Goal: Information Seeking & Learning: Find specific fact

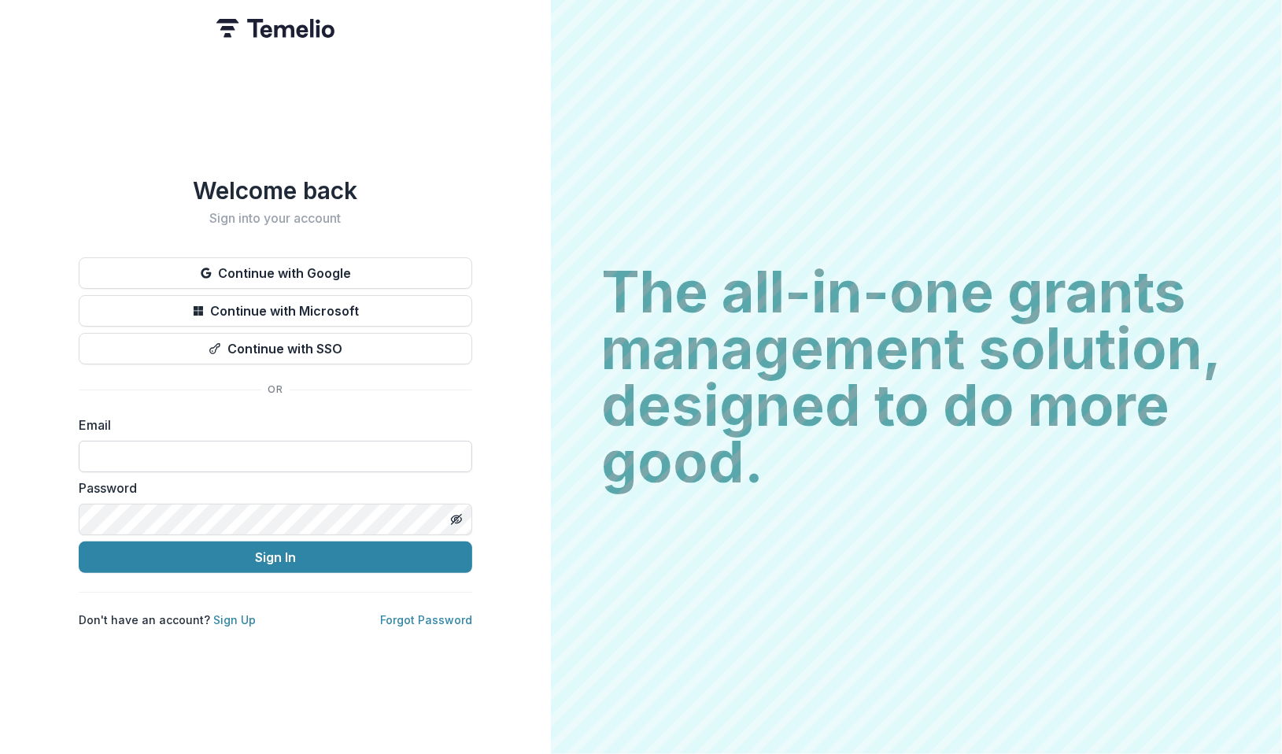
click at [208, 447] on input at bounding box center [275, 456] width 393 height 31
type input "**********"
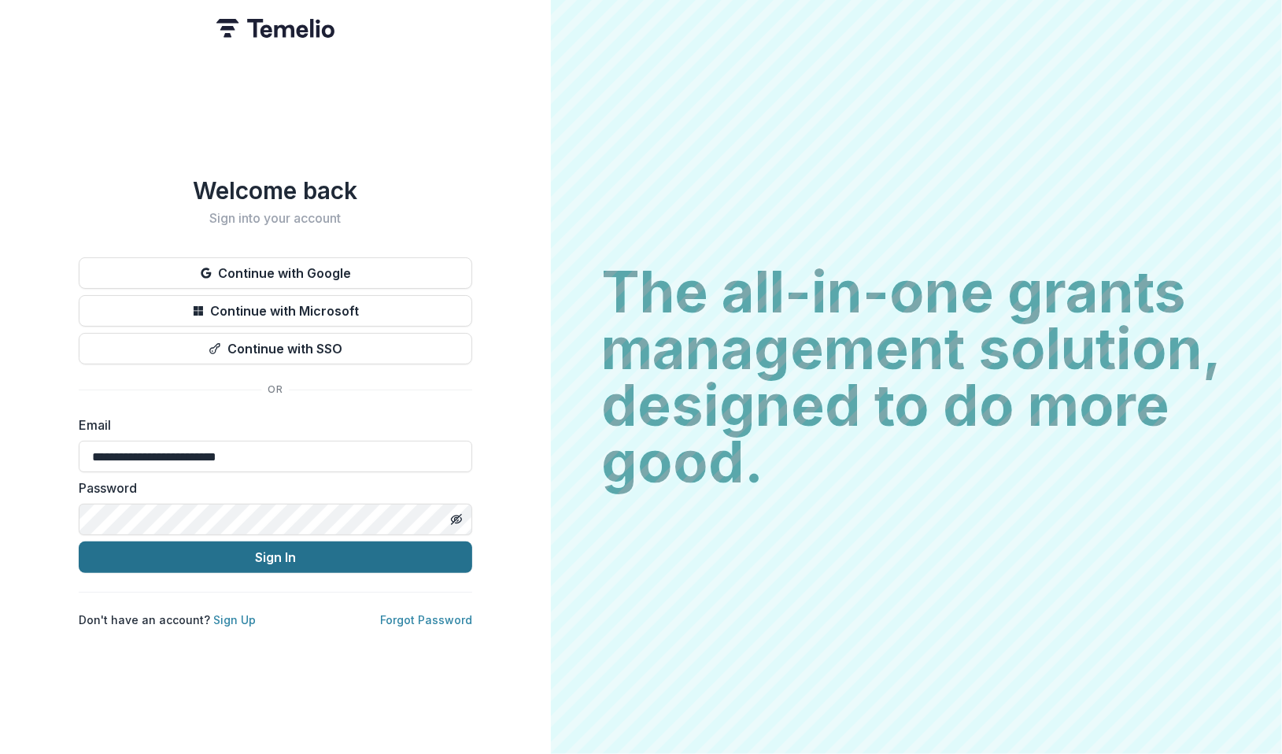
click at [253, 559] on button "Sign In" at bounding box center [275, 556] width 393 height 31
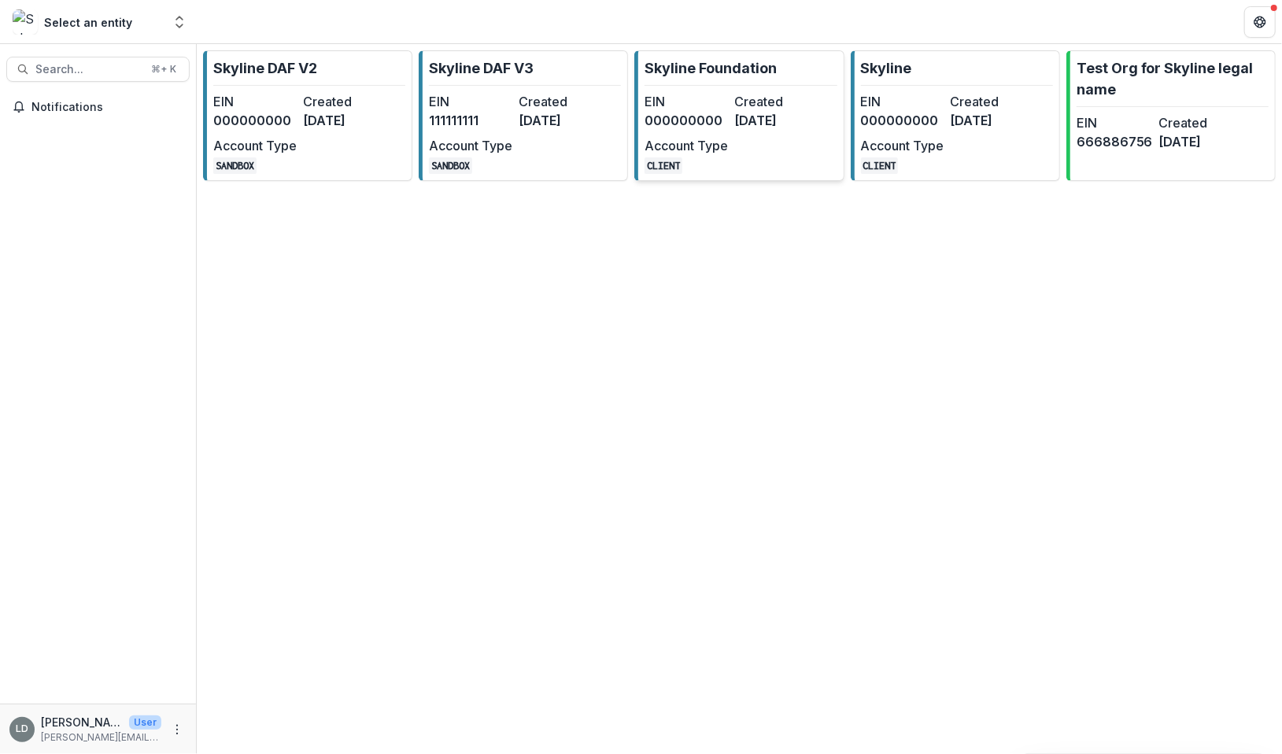
click at [744, 83] on link "Skyline Foundation EIN 000000000 Created [DATE] Account Type CLIENT" at bounding box center [738, 115] width 209 height 131
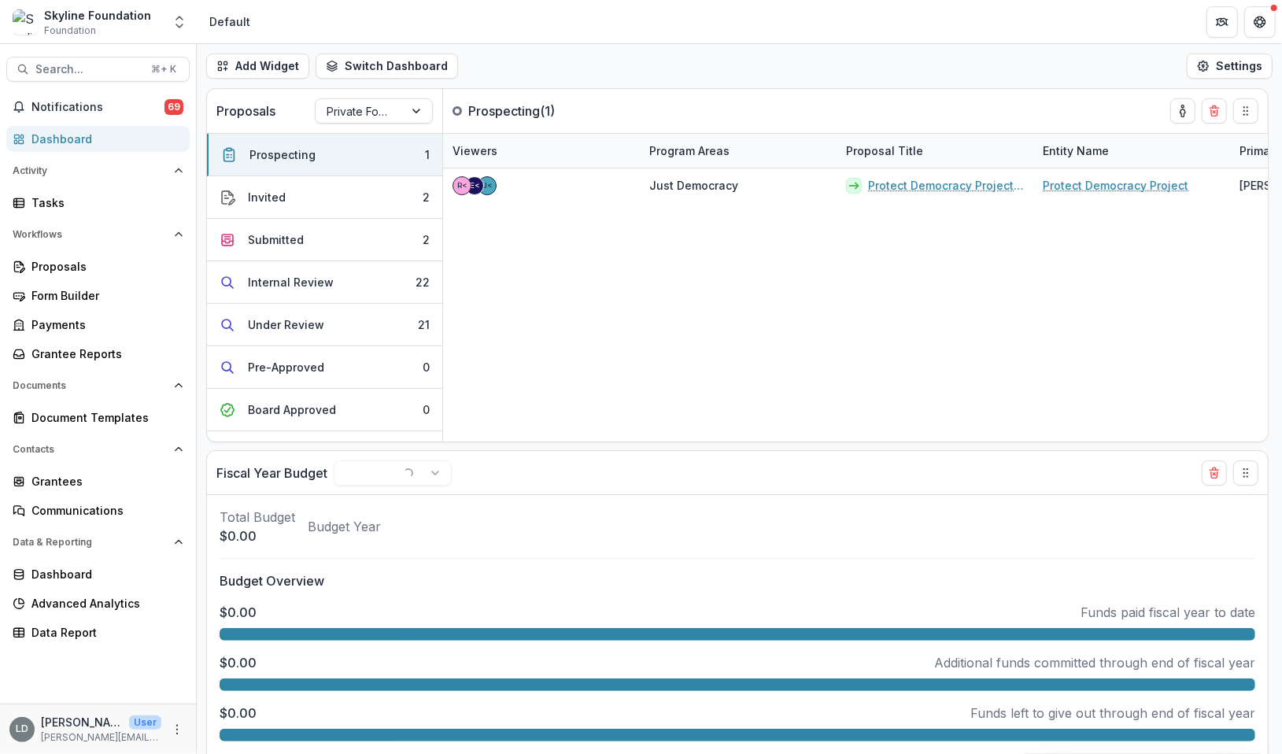
click at [92, 29] on span "Foundation" at bounding box center [70, 31] width 52 height 14
click at [179, 20] on icon "Open entity switcher" at bounding box center [180, 22] width 16 height 16
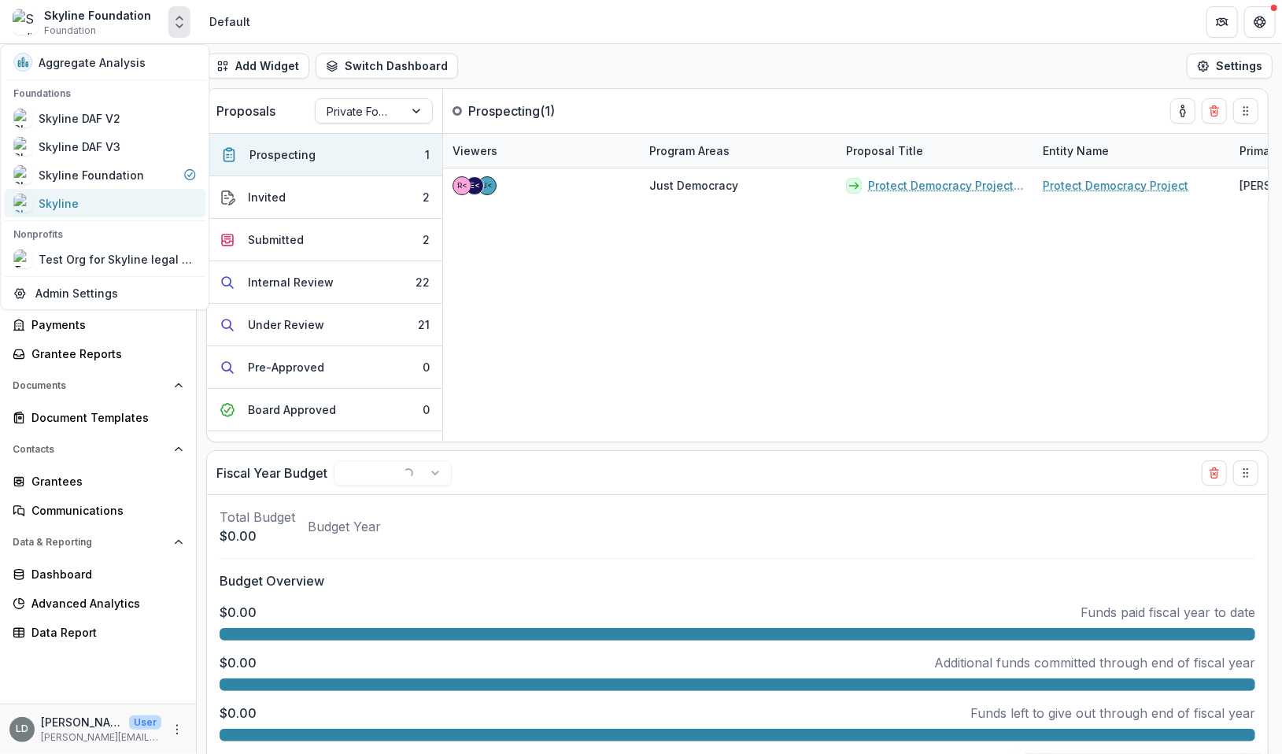
click at [125, 195] on div "Skyline" at bounding box center [104, 203] width 183 height 19
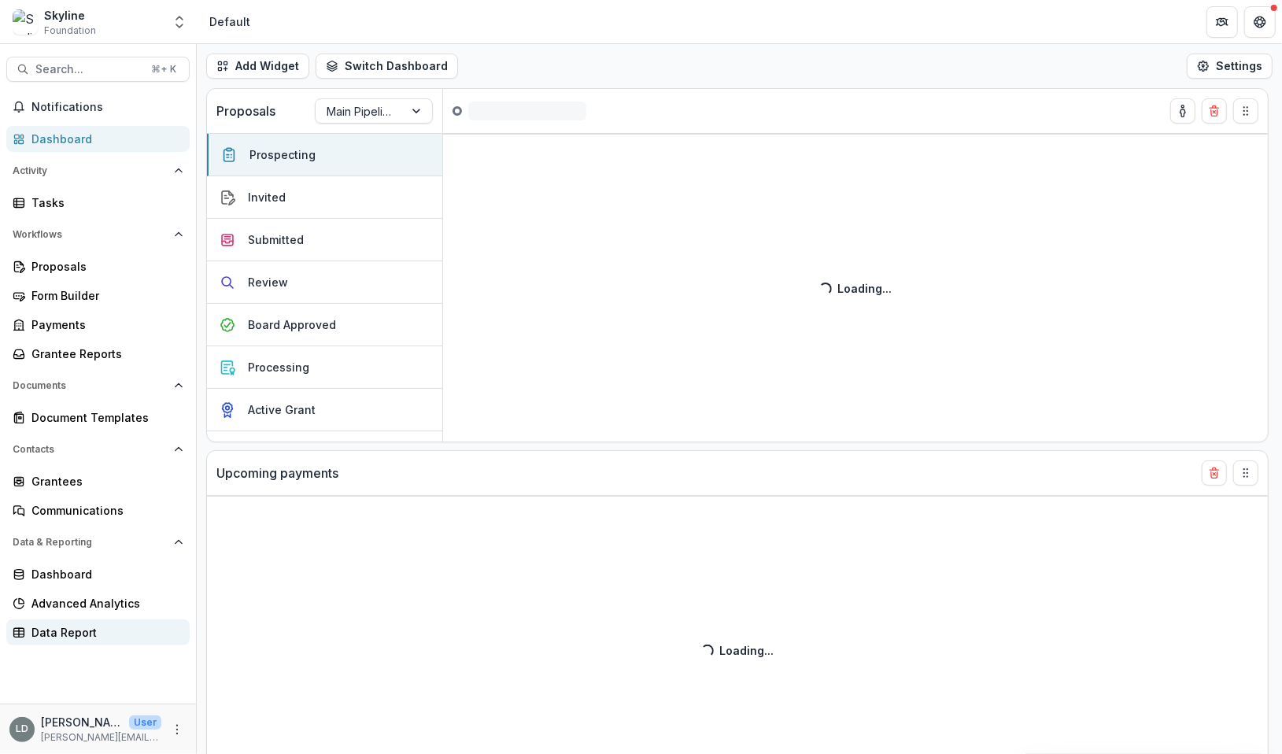
click at [94, 629] on div "Data Report" at bounding box center [104, 632] width 146 height 17
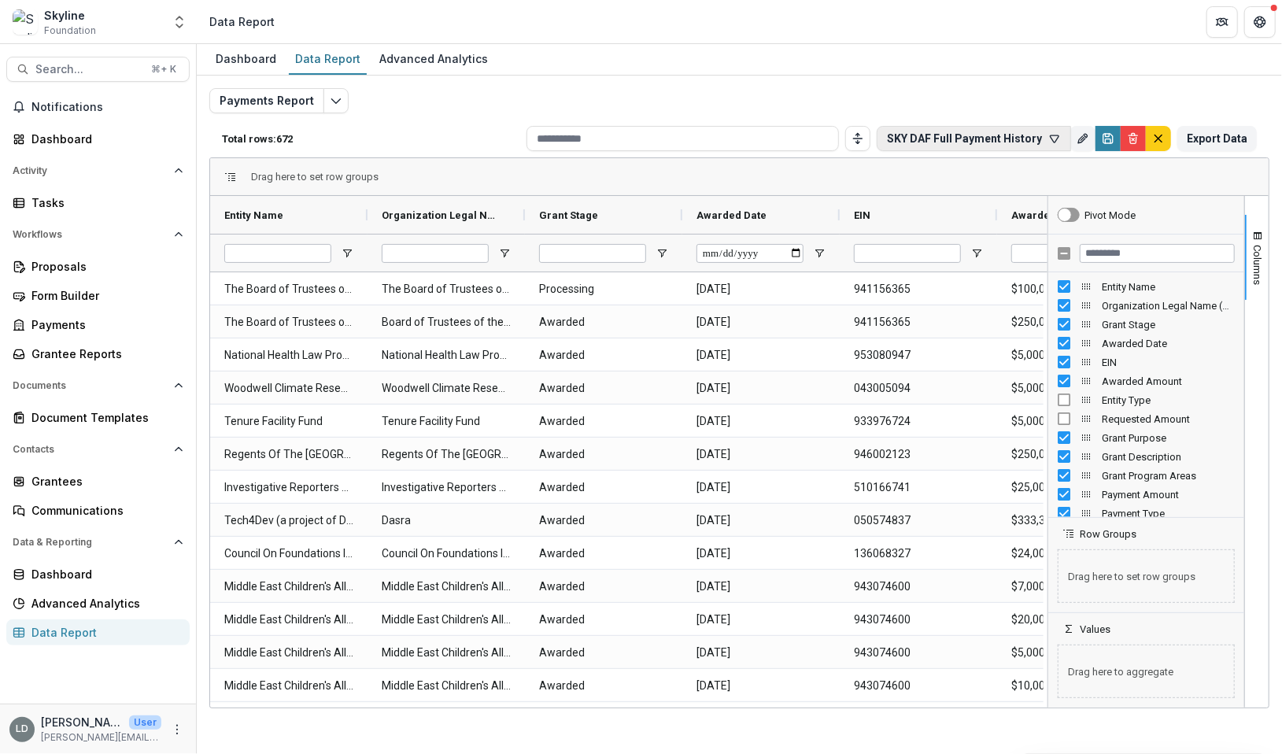
click at [1044, 138] on button "SKY DAF Full Payment History" at bounding box center [973, 138] width 194 height 25
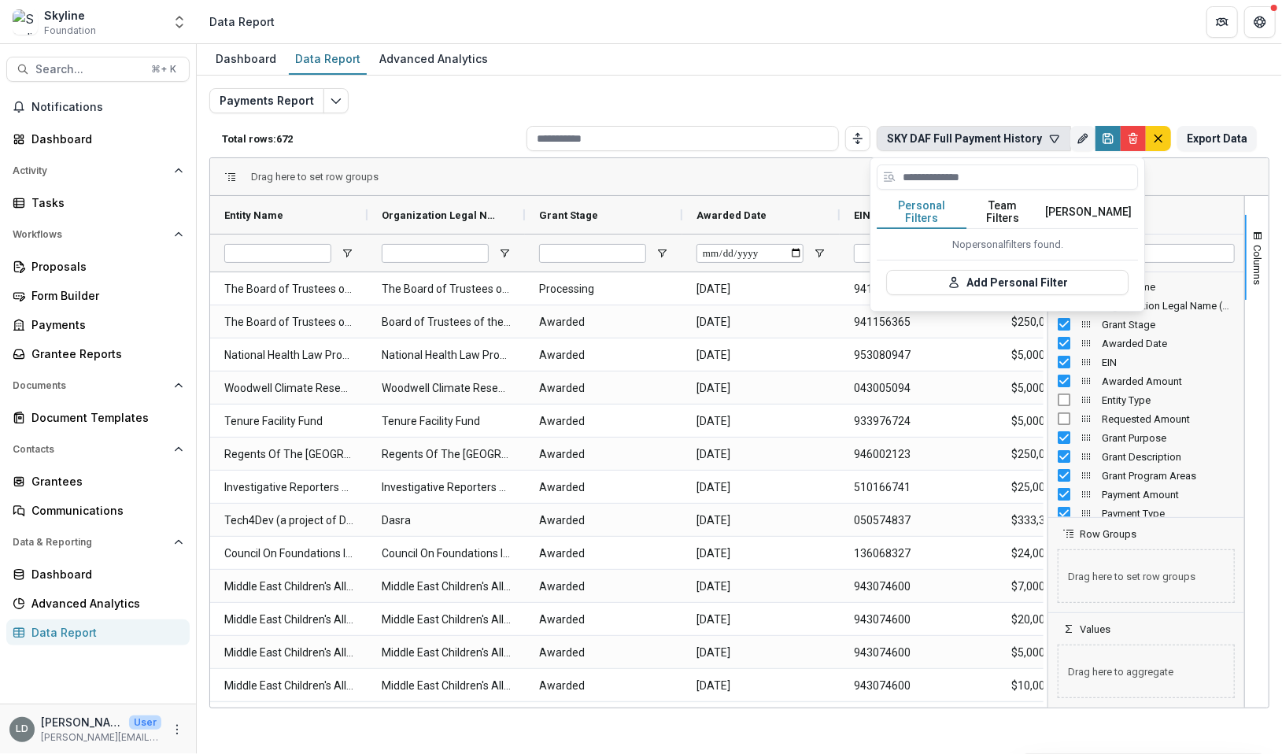
click at [1033, 209] on button "Team Filters" at bounding box center [1003, 212] width 72 height 33
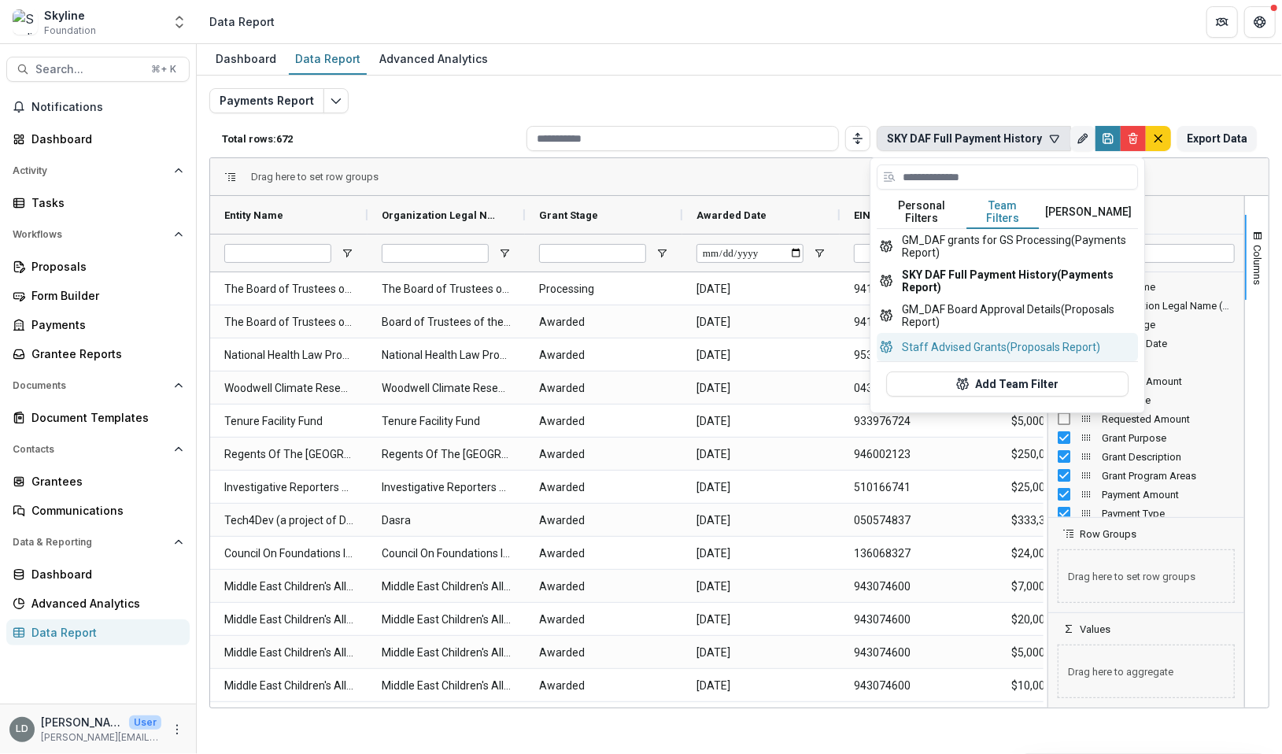
click at [1026, 333] on button "Staff Advised Grants (Proposals Report)" at bounding box center [1006, 347] width 261 height 28
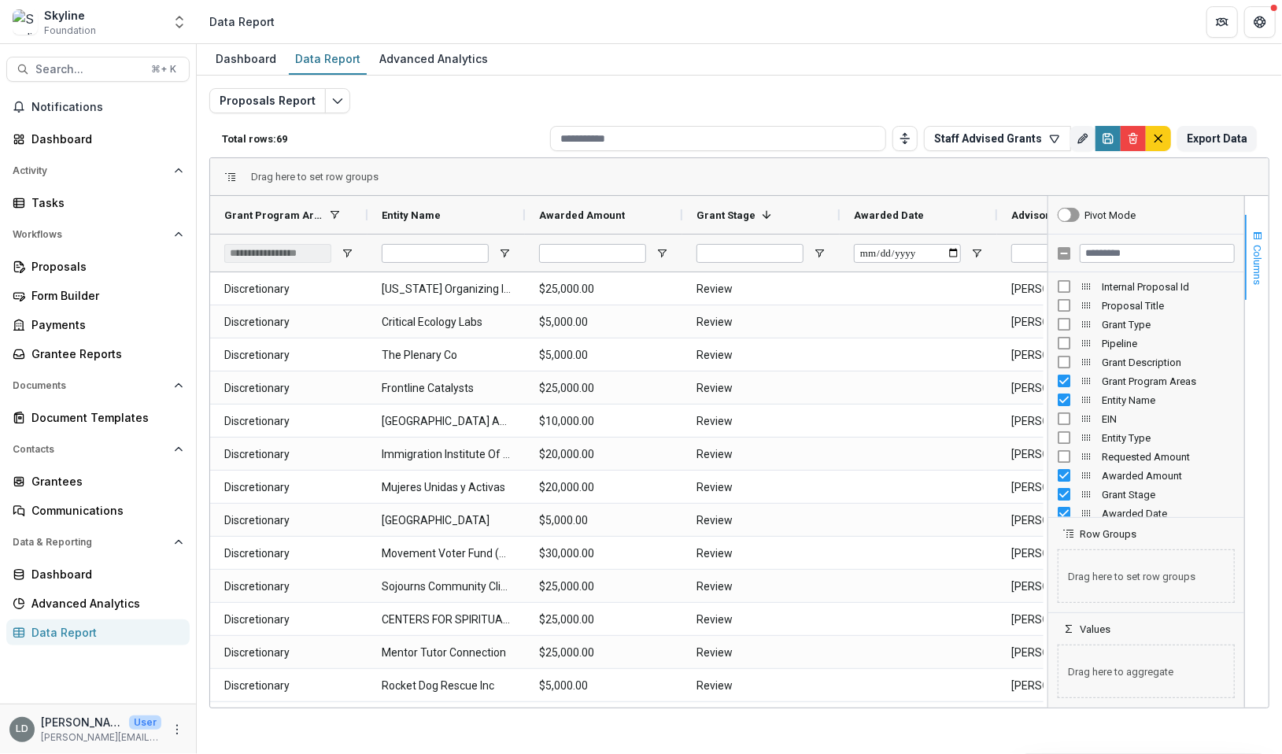
click at [1262, 272] on button "Columns" at bounding box center [1257, 257] width 24 height 85
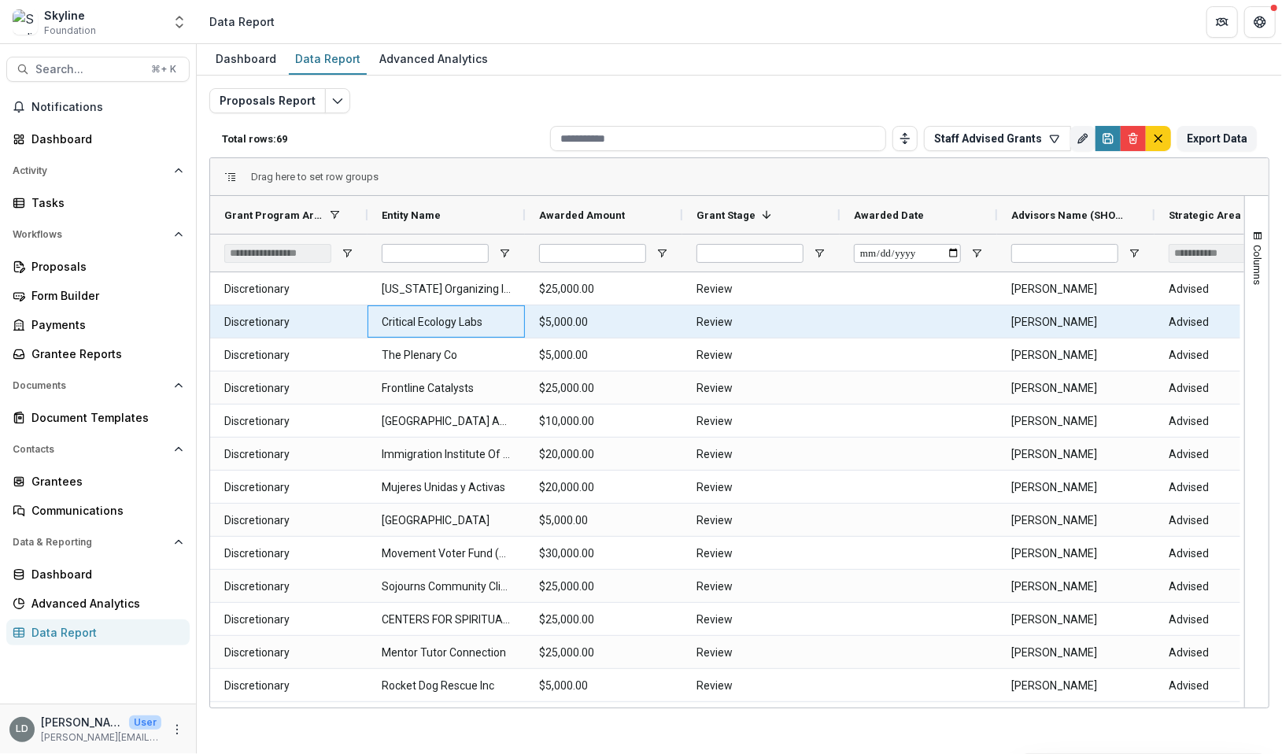
click at [456, 319] on Name-2186 "Critical Ecology Labs" at bounding box center [446, 322] width 129 height 32
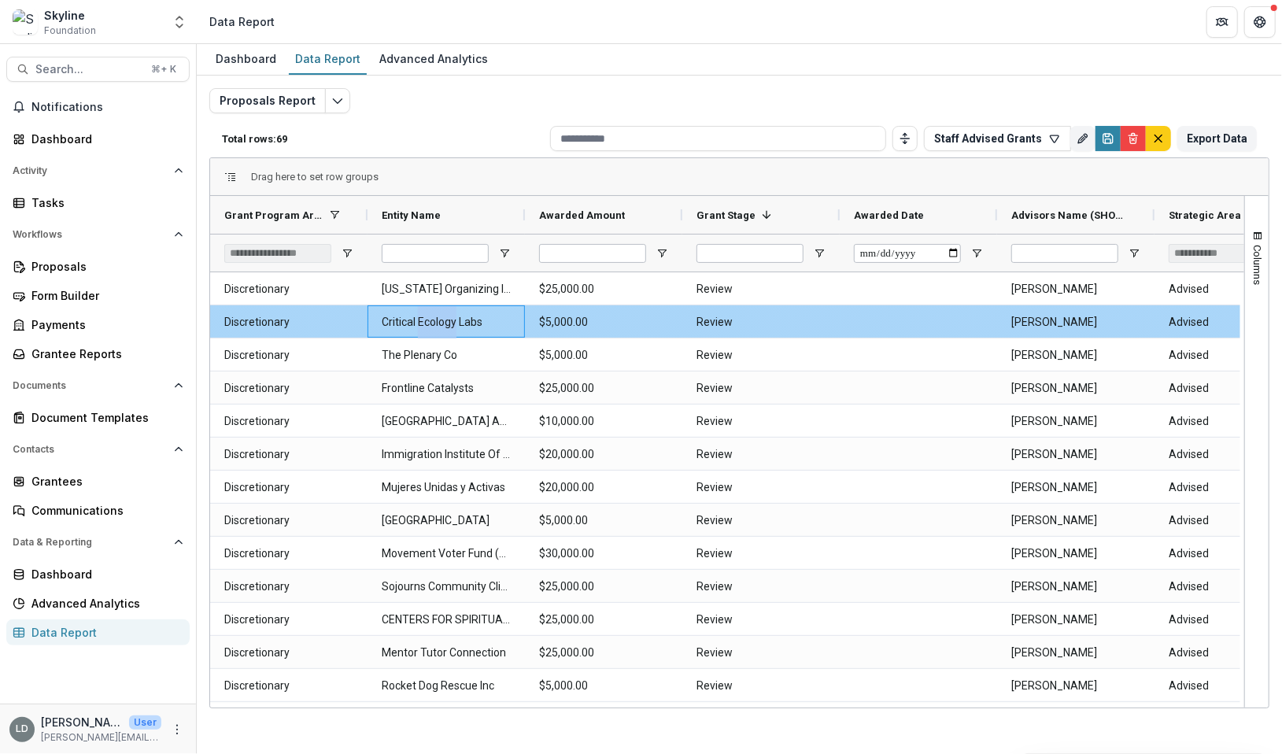
click at [459, 326] on Name-2186 "Critical Ecology Labs" at bounding box center [446, 322] width 129 height 32
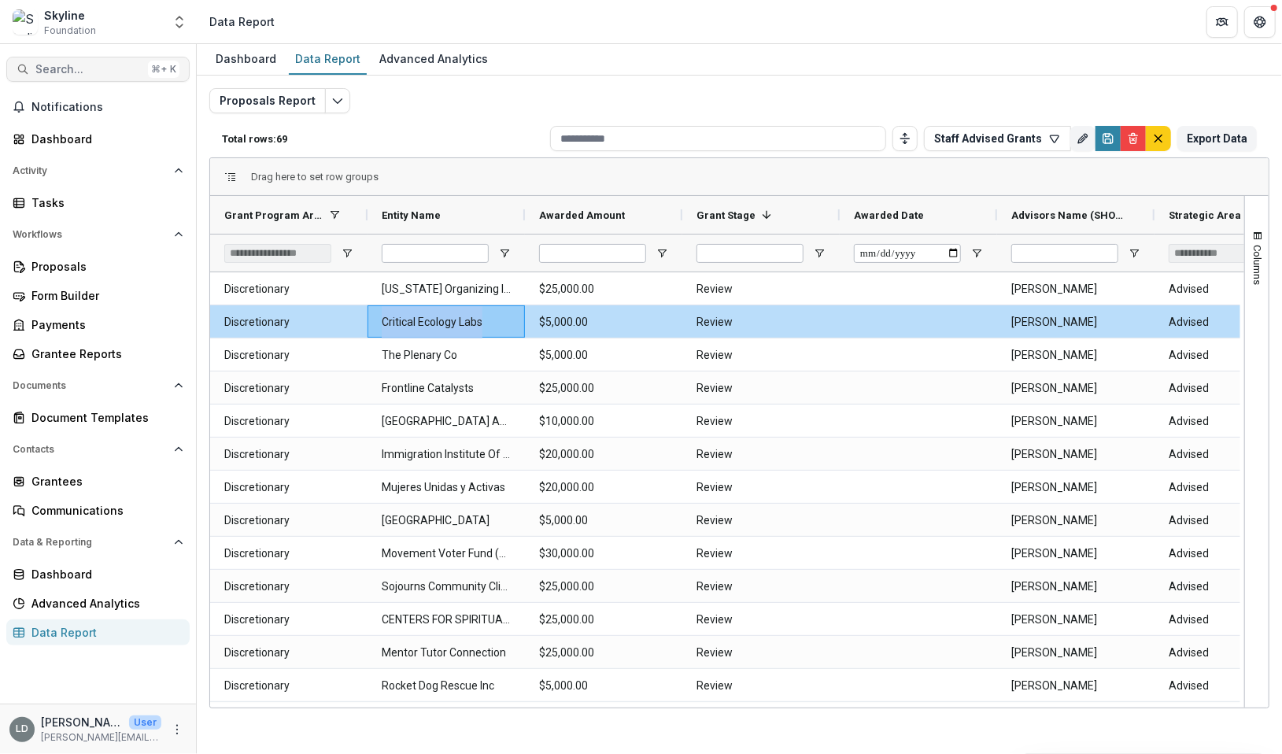
click at [105, 69] on span "Search..." at bounding box center [88, 69] width 106 height 13
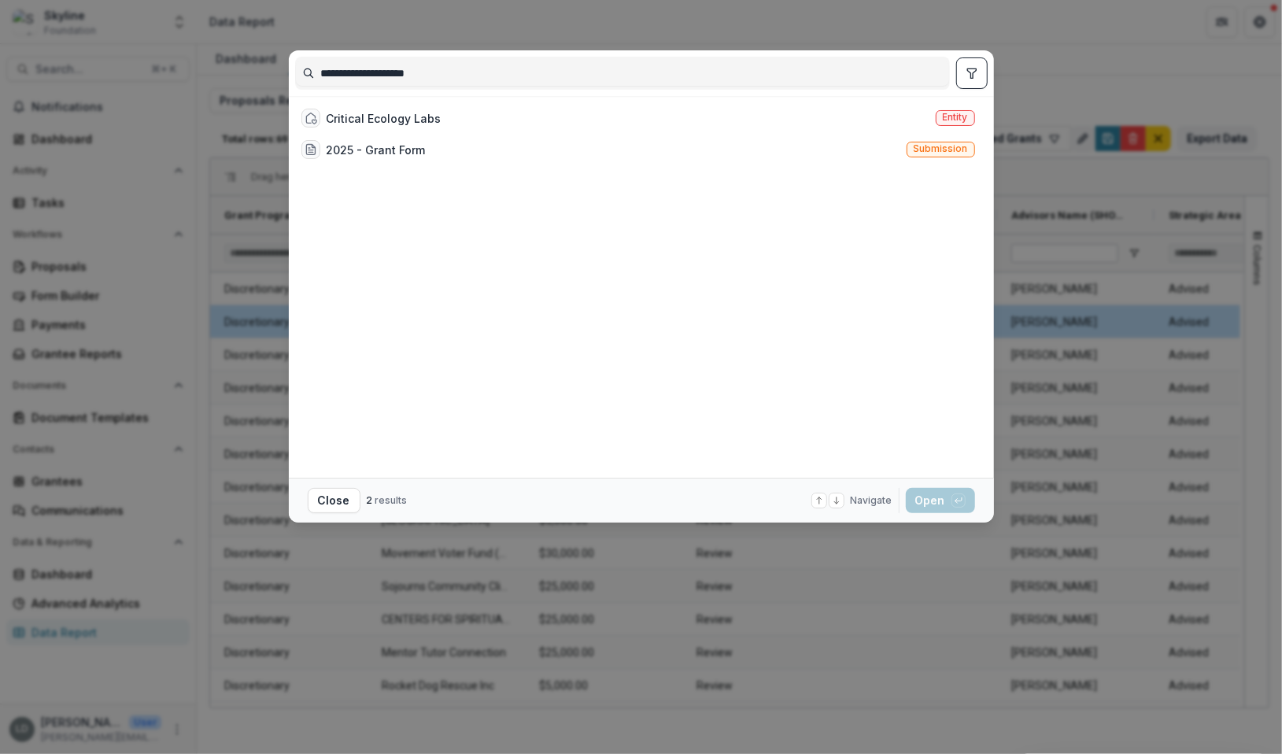
type input "**********"
click at [427, 124] on div "Critical Ecology Labs" at bounding box center [384, 118] width 115 height 17
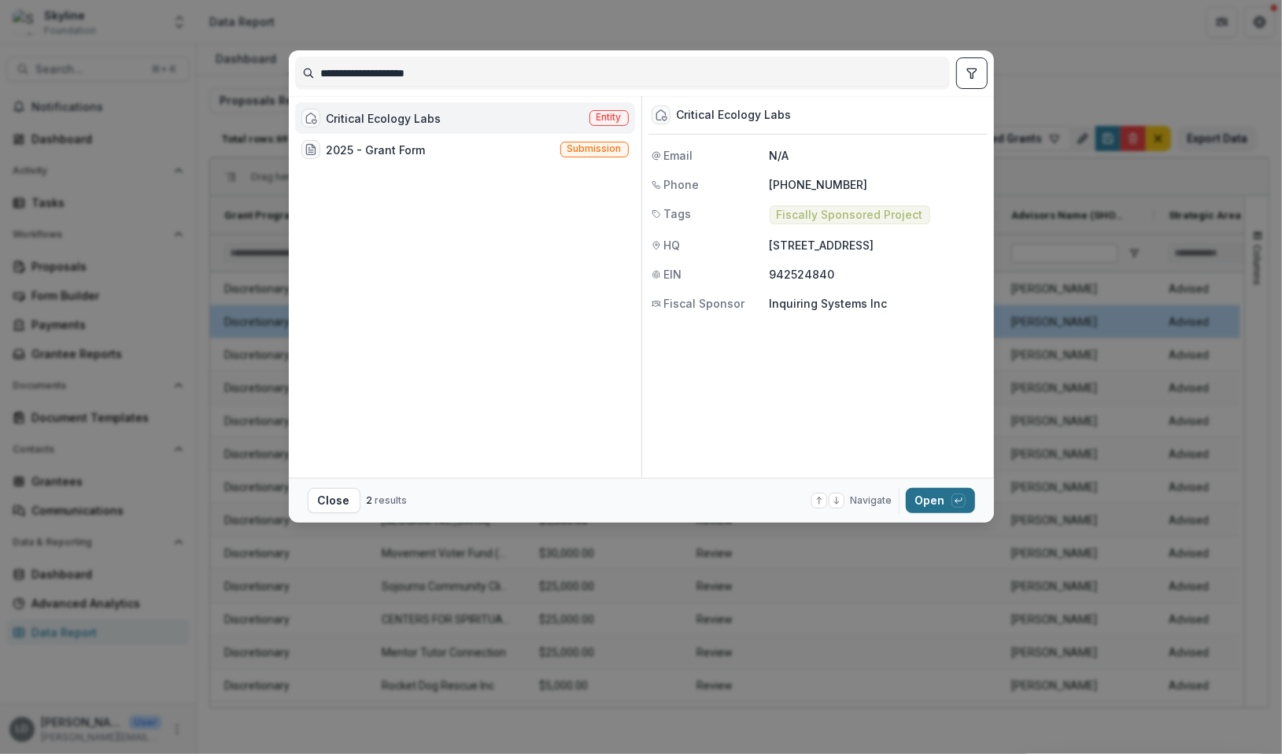
click at [913, 511] on button "Open with enter key" at bounding box center [940, 500] width 69 height 25
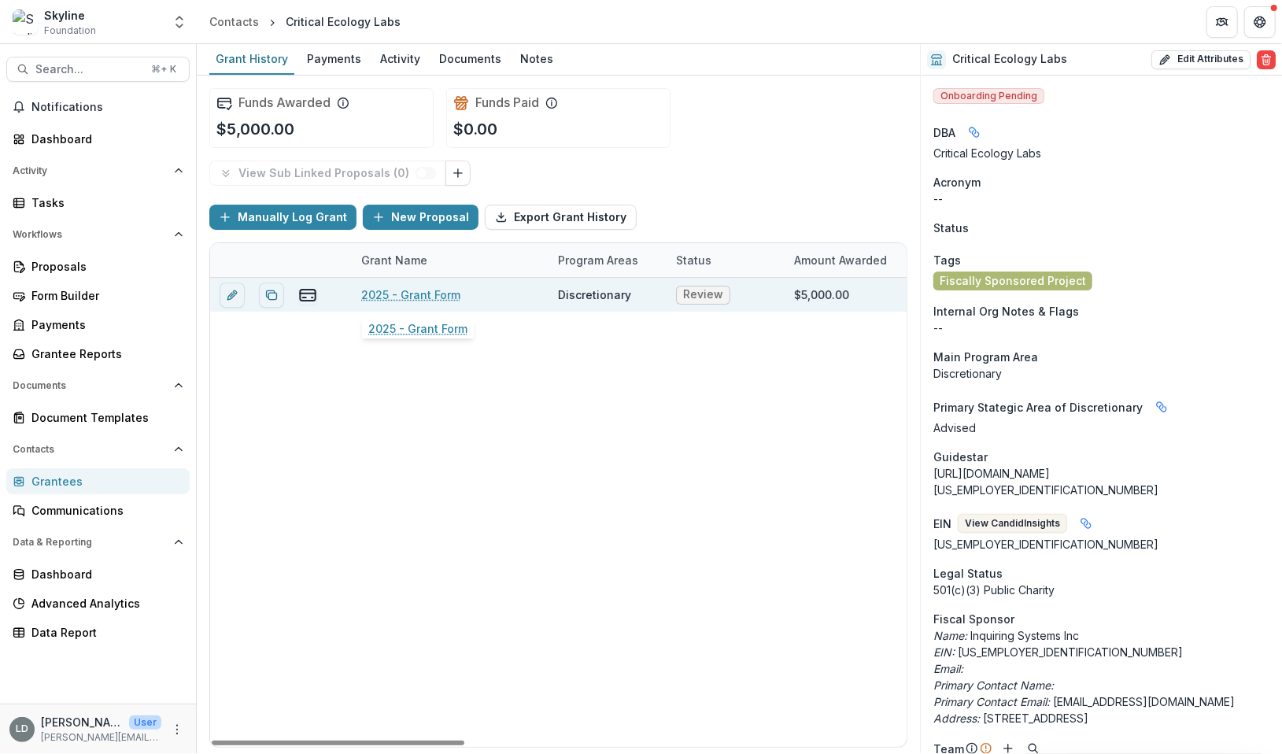
click at [429, 297] on link "2025 - Grant Form" at bounding box center [410, 294] width 99 height 17
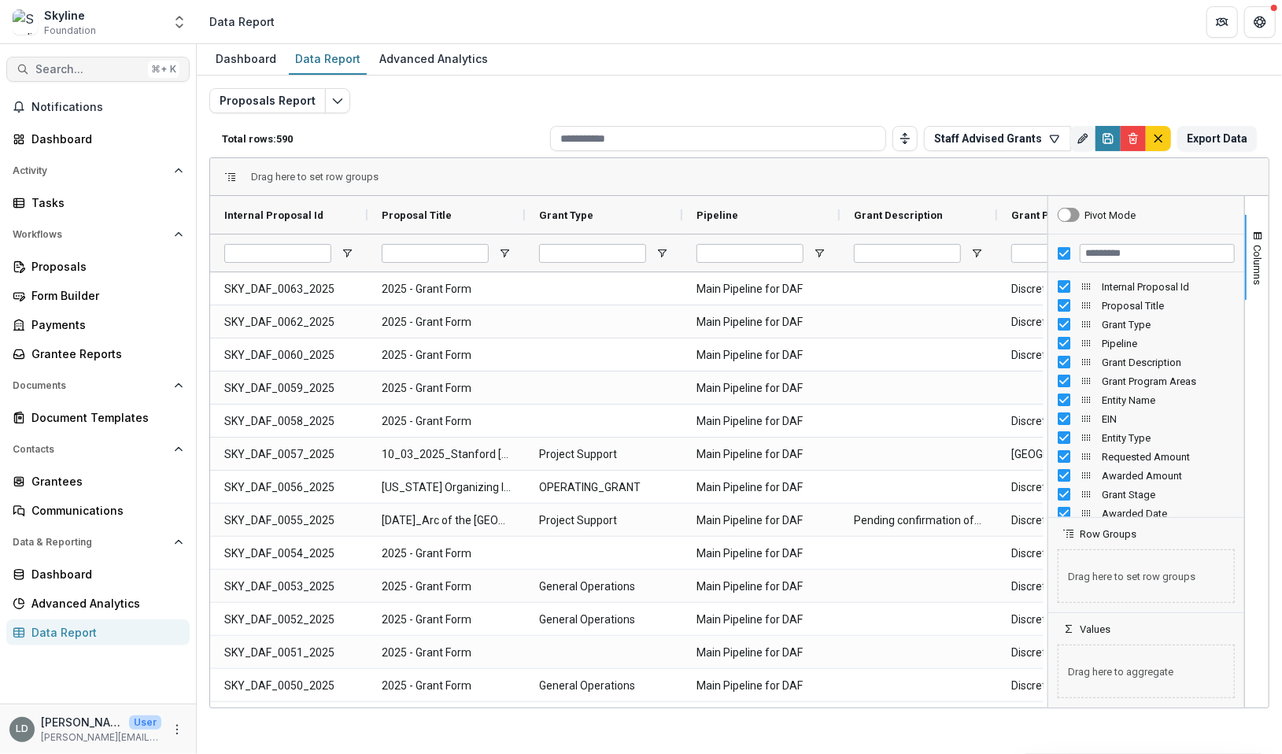
click at [55, 71] on span "Search..." at bounding box center [88, 69] width 106 height 13
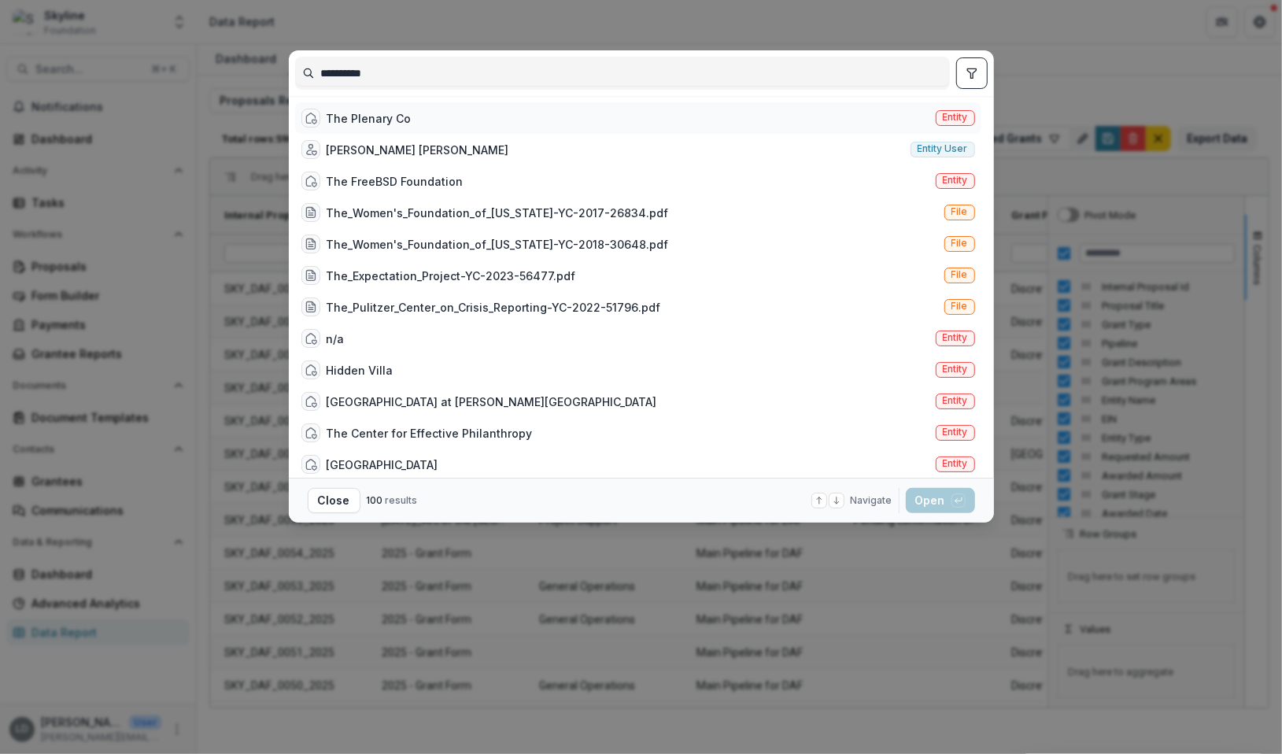
type input "**********"
click at [385, 117] on div "The Plenary Co" at bounding box center [369, 118] width 85 height 17
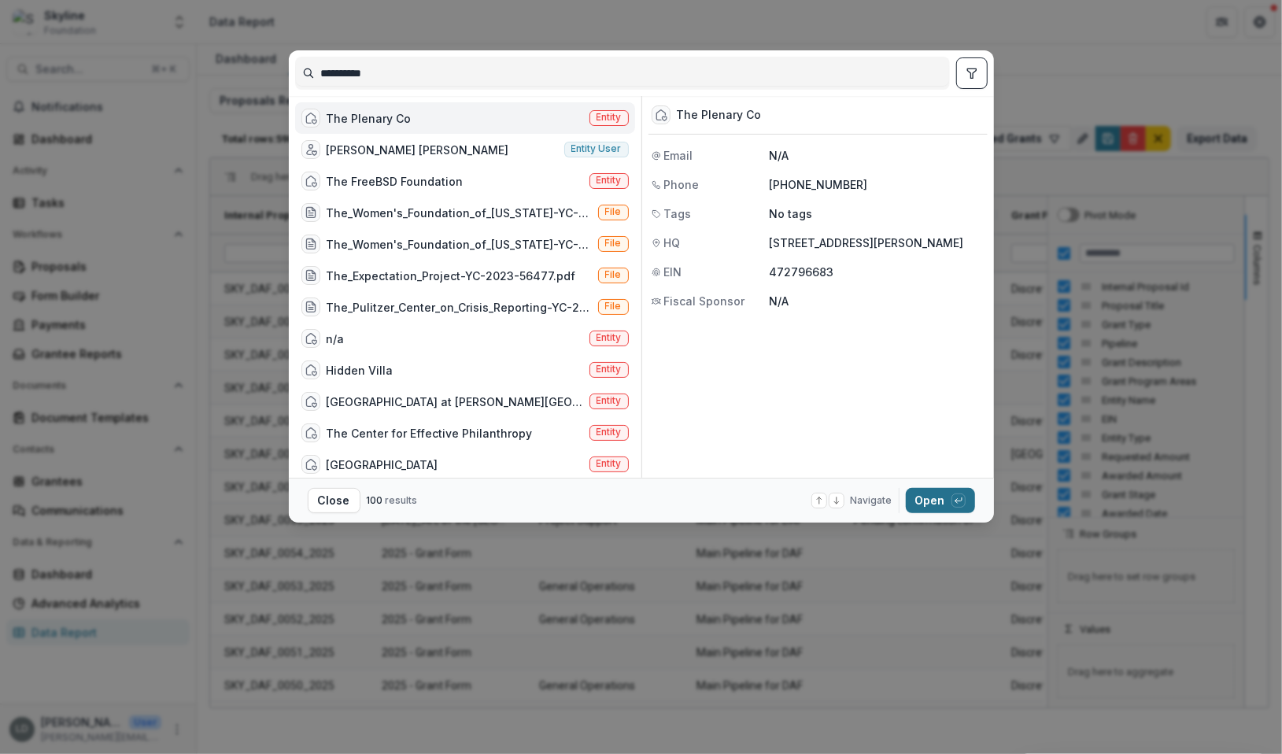
click at [938, 507] on button "Open with enter key" at bounding box center [940, 500] width 69 height 25
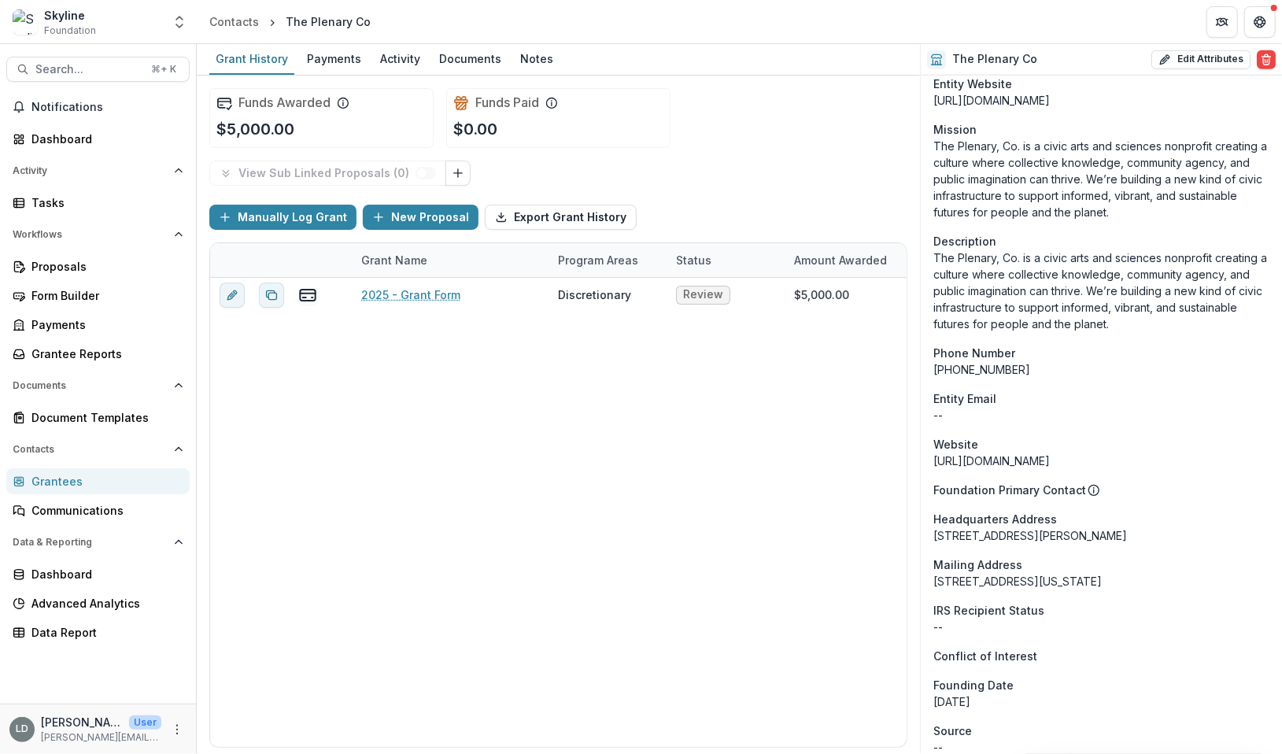
scroll to position [854, 0]
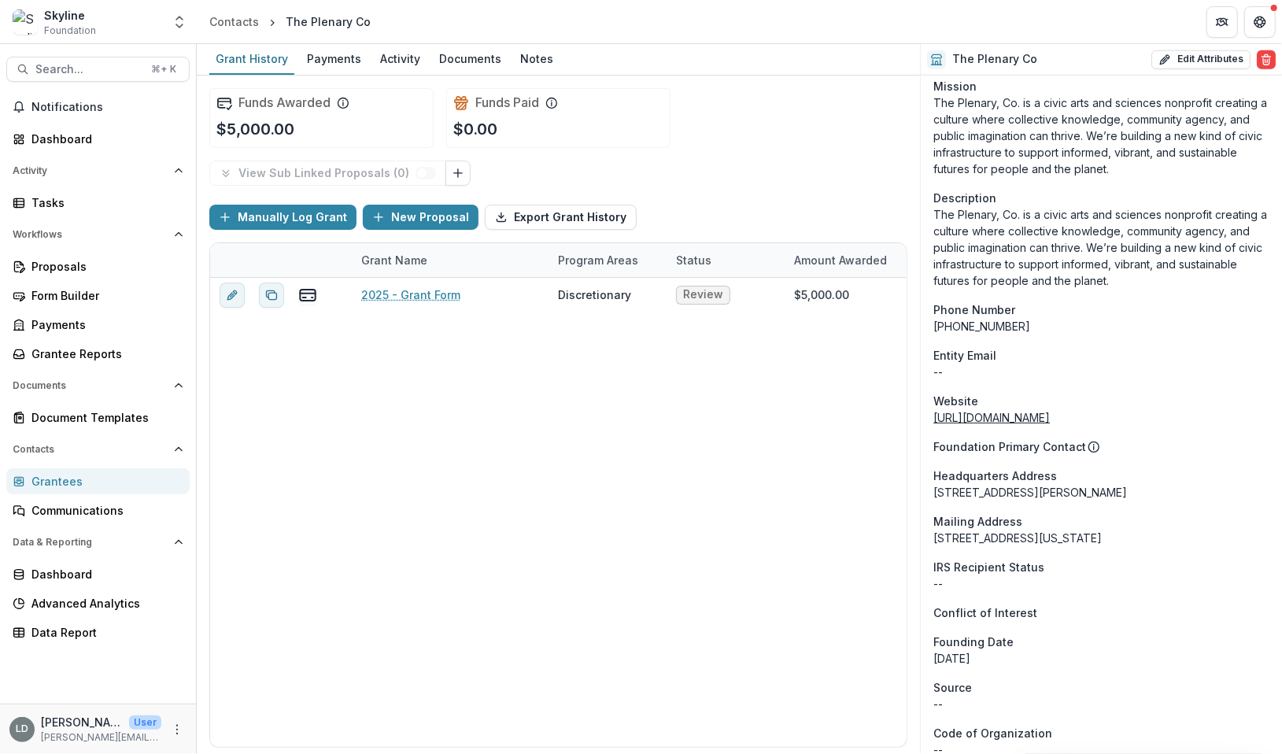
click at [1011, 411] on link "[URL][DOMAIN_NAME]" at bounding box center [991, 417] width 116 height 13
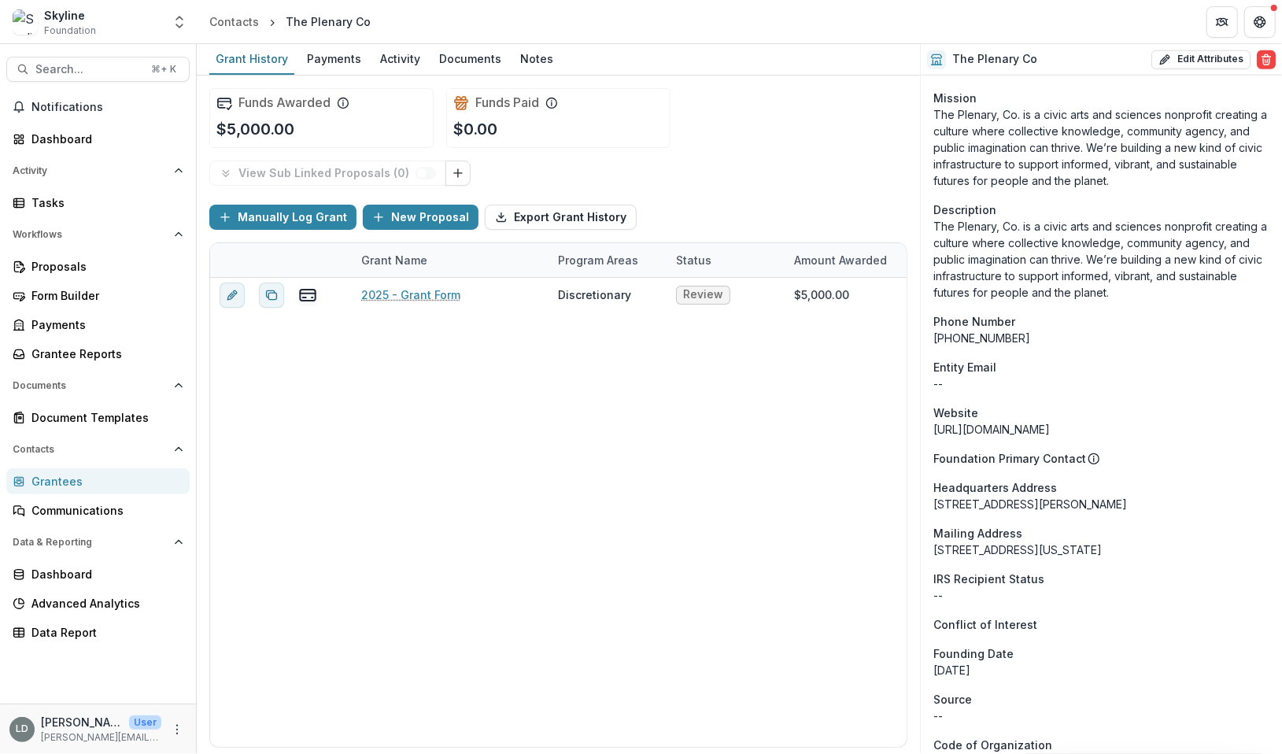
scroll to position [843, 0]
click at [997, 421] on link "[URL][DOMAIN_NAME]" at bounding box center [991, 427] width 116 height 13
